Goal: Task Accomplishment & Management: Use online tool/utility

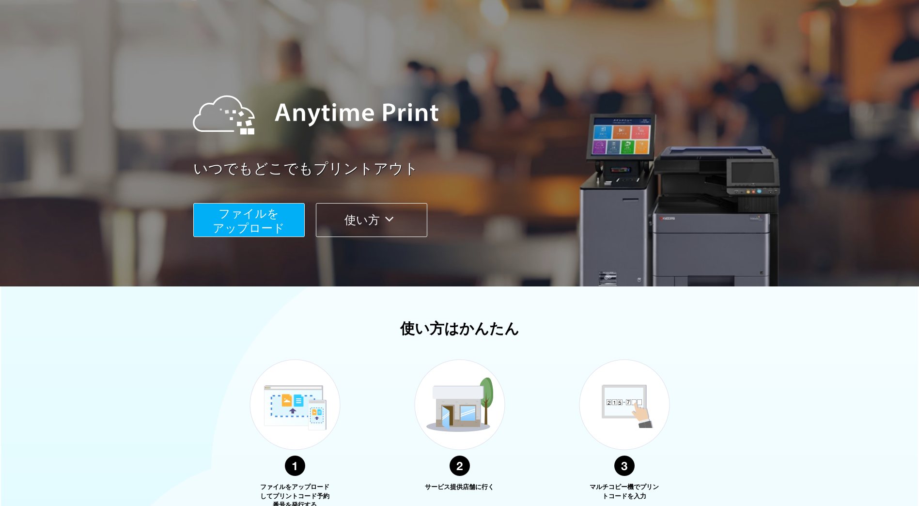
scroll to position [29, 0]
click at [202, 226] on button "ファイルを ​​アップロード" at bounding box center [248, 219] width 111 height 34
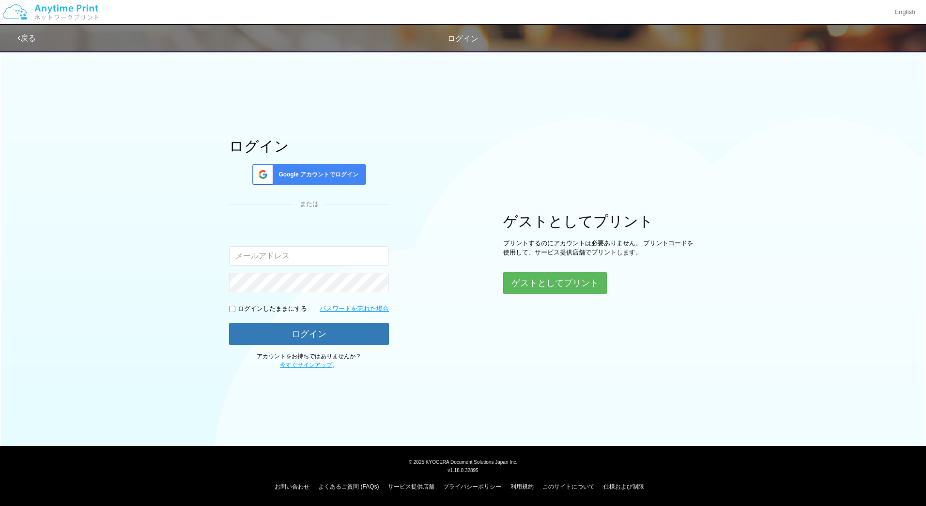
type input "[EMAIL_ADDRESS][DOMAIN_NAME]"
click at [562, 281] on button "ゲストとしてプリント" at bounding box center [554, 282] width 103 height 21
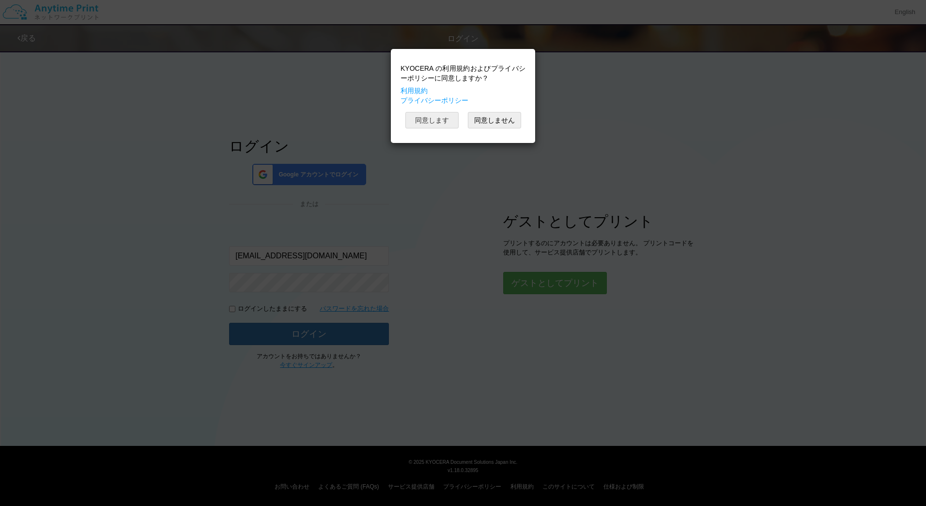
click at [422, 127] on button "同意します" at bounding box center [431, 120] width 53 height 16
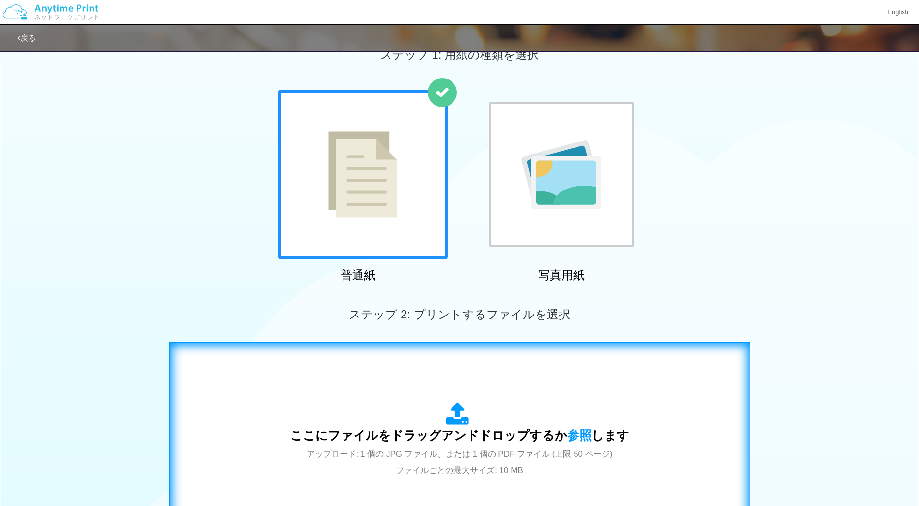
scroll to position [62, 0]
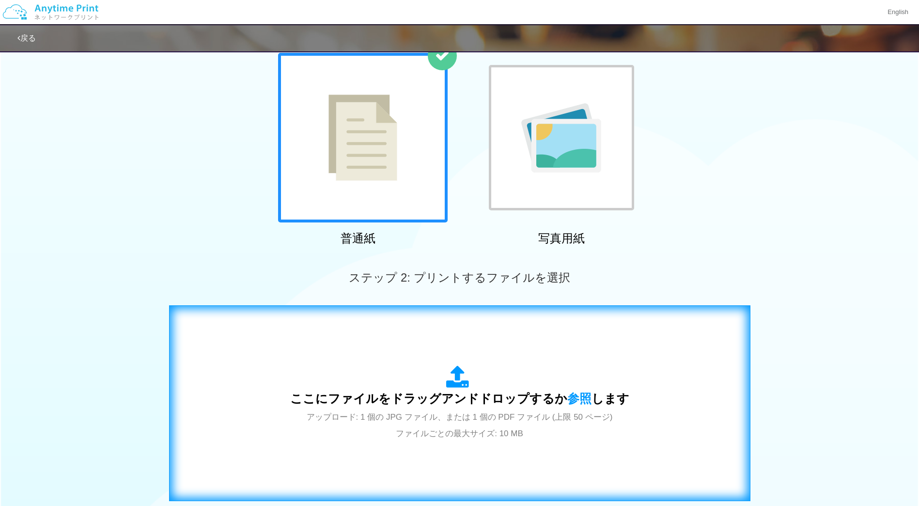
click at [464, 400] on span "ここにファイルをドラッグアンドドロップするか 参照 します" at bounding box center [459, 398] width 339 height 14
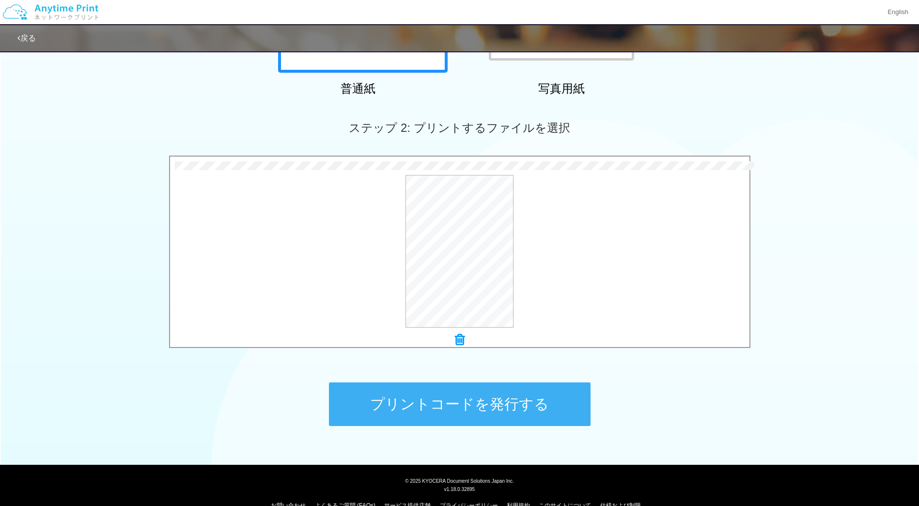
scroll to position [231, 0]
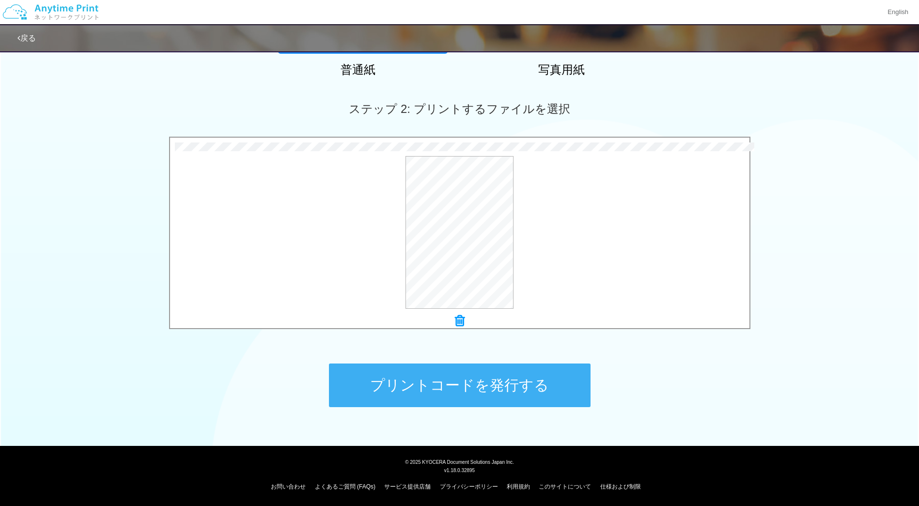
click at [495, 371] on button "プリントコードを発行する" at bounding box center [460, 385] width 262 height 44
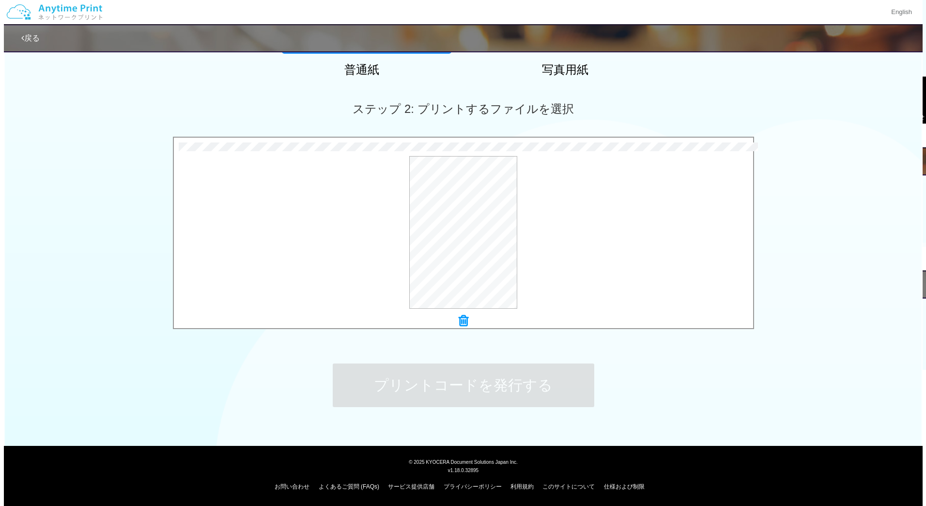
scroll to position [0, 0]
